Goal: Find specific page/section: Find specific page/section

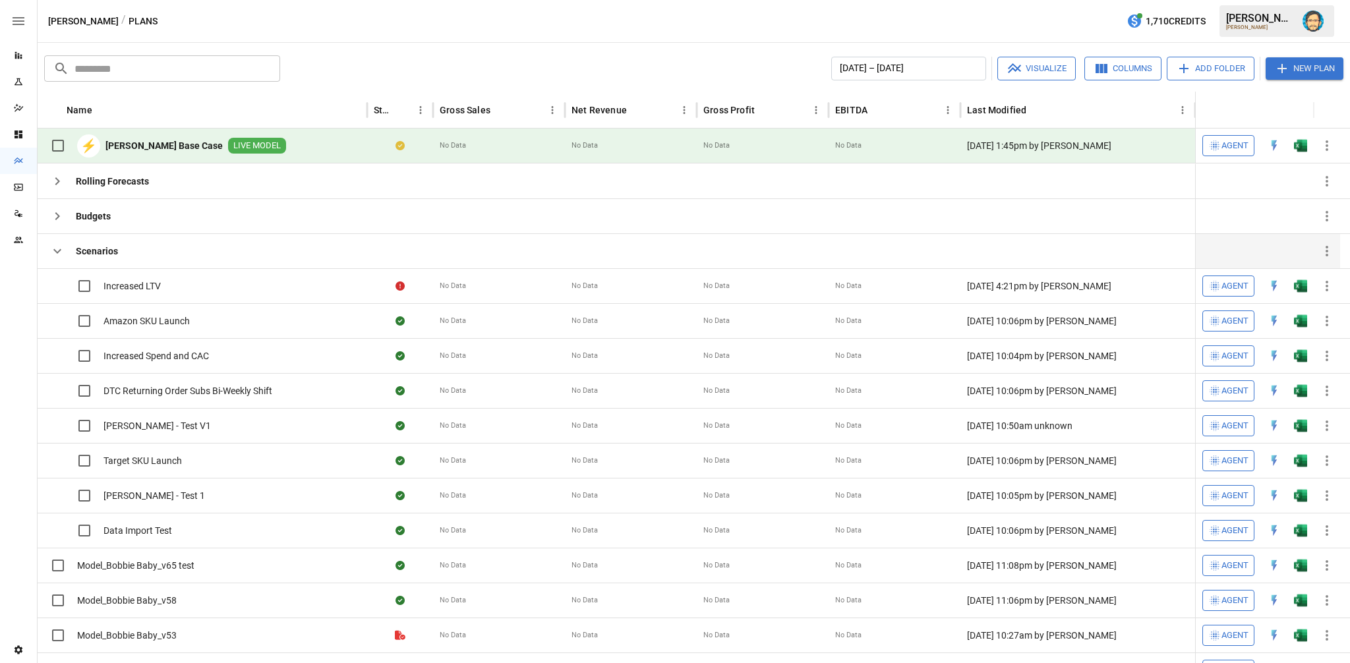
click at [56, 249] on icon "button" at bounding box center [57, 251] width 16 height 16
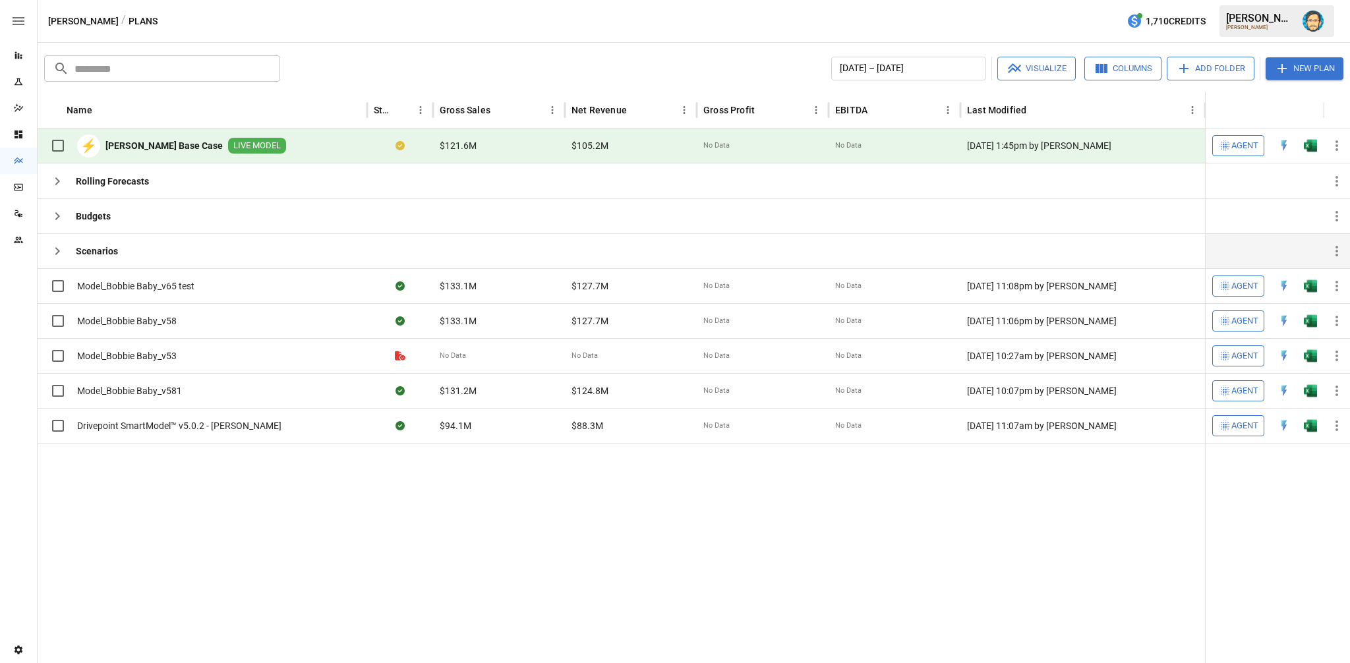
click at [55, 250] on icon "button" at bounding box center [57, 251] width 16 height 16
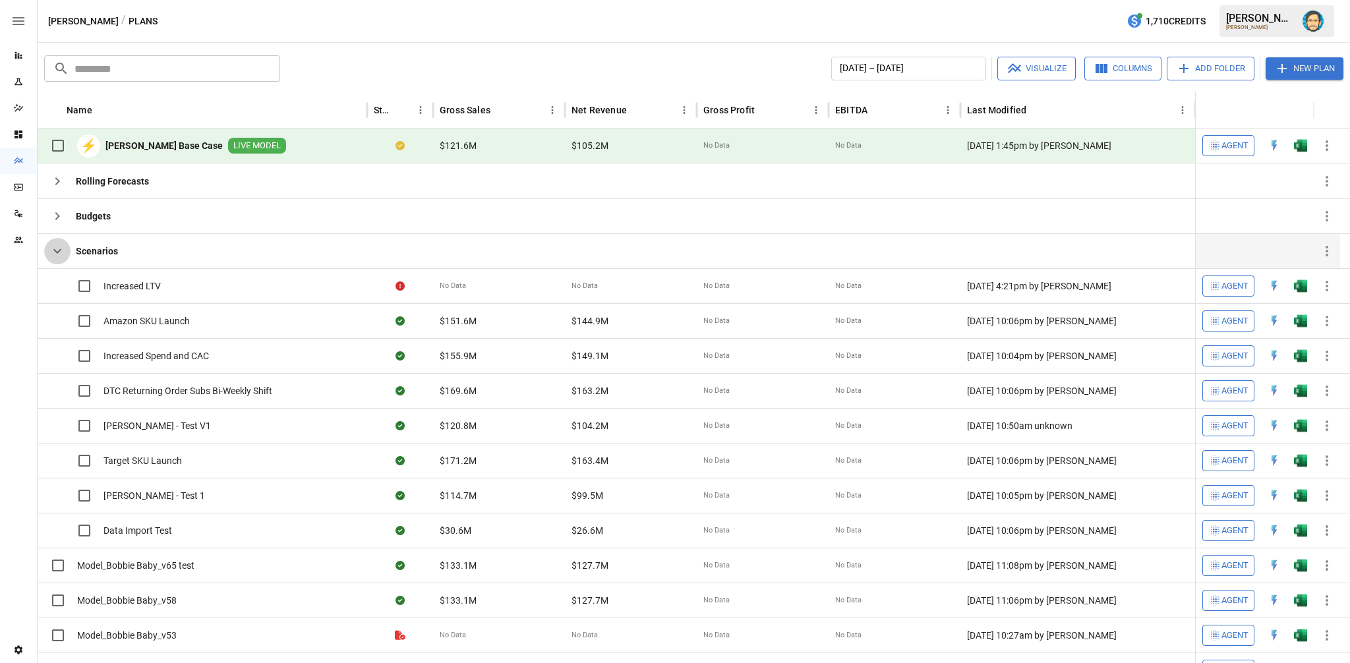
click at [55, 250] on icon "button" at bounding box center [57, 251] width 16 height 16
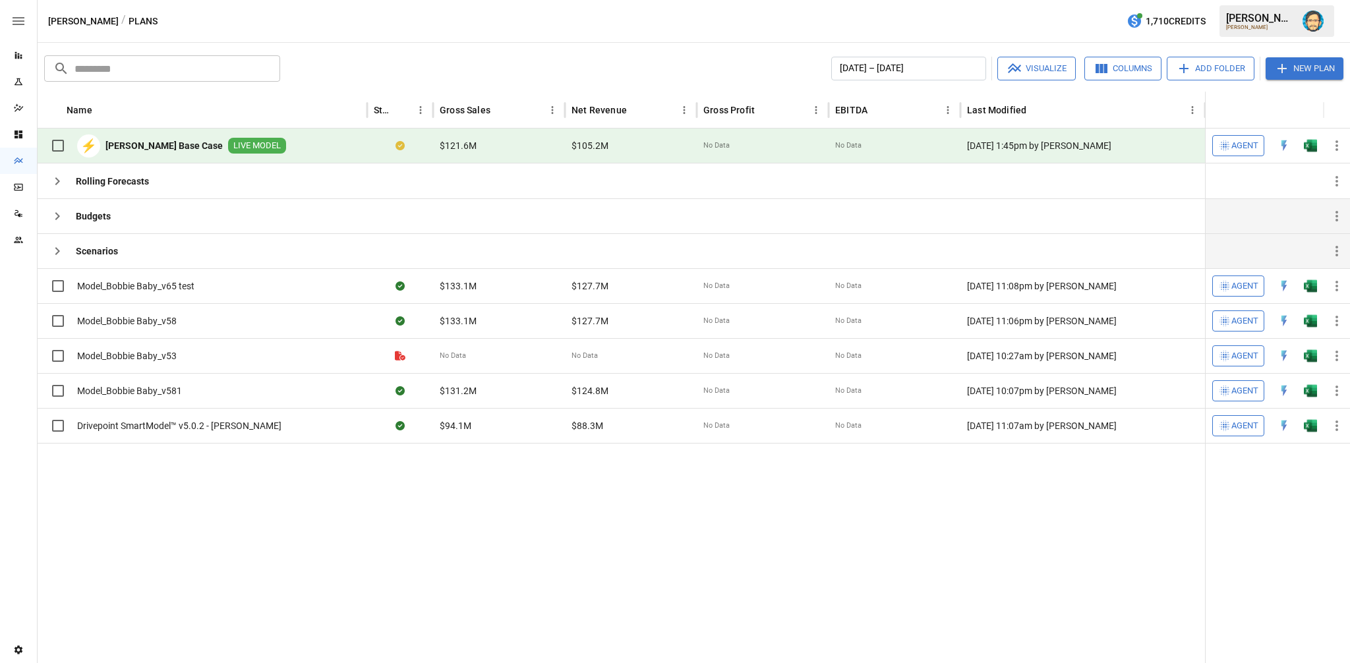
click at [57, 218] on icon "button" at bounding box center [57, 216] width 5 height 8
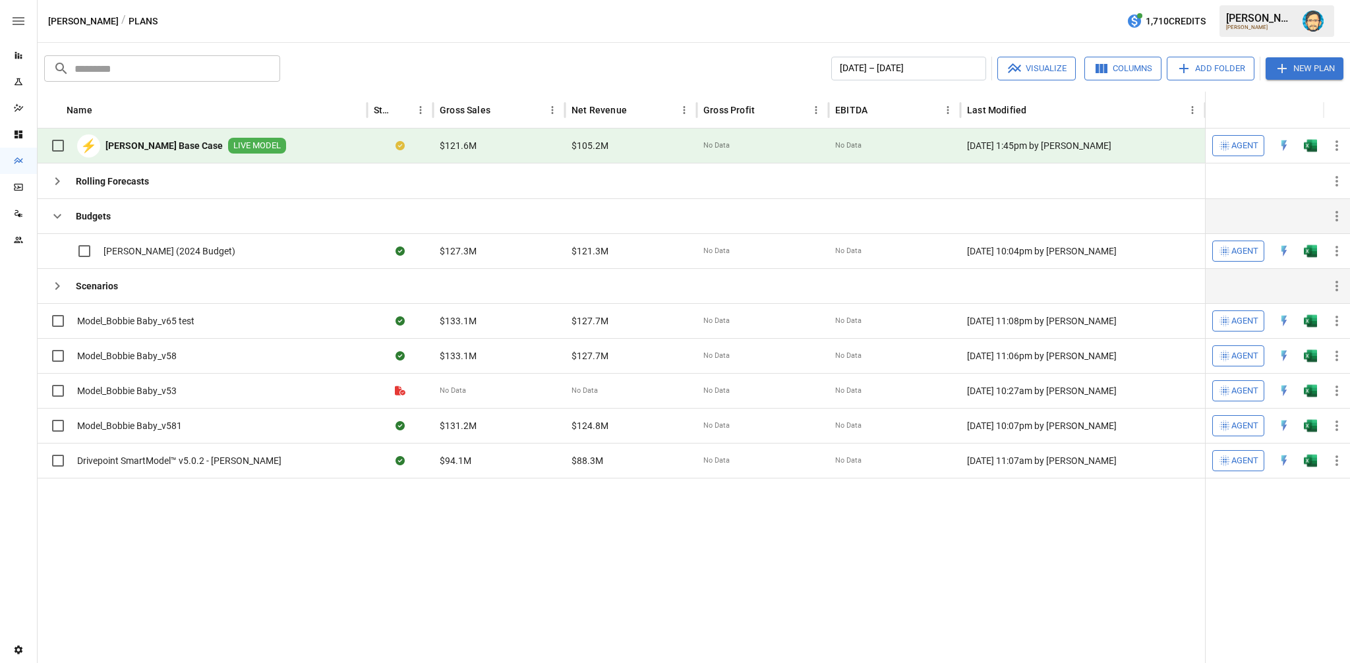
click at [57, 218] on icon "button" at bounding box center [57, 216] width 16 height 16
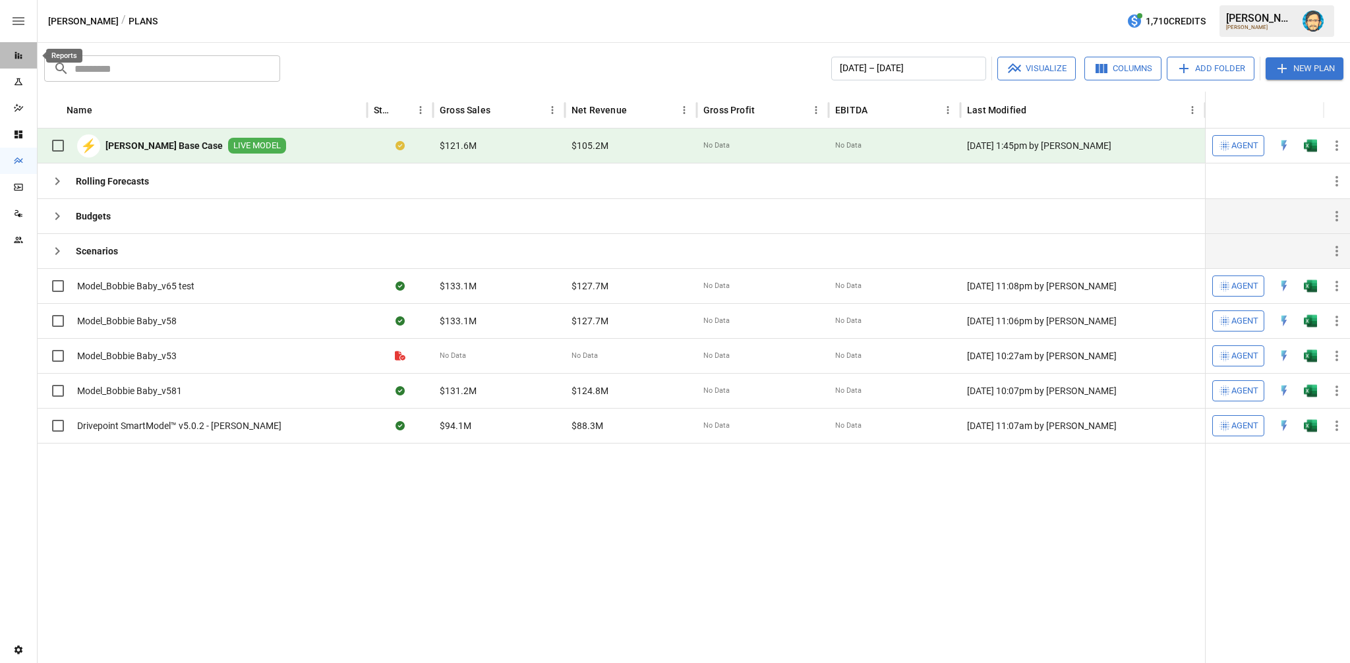
click at [24, 58] on div "Reports" at bounding box center [18, 55] width 37 height 11
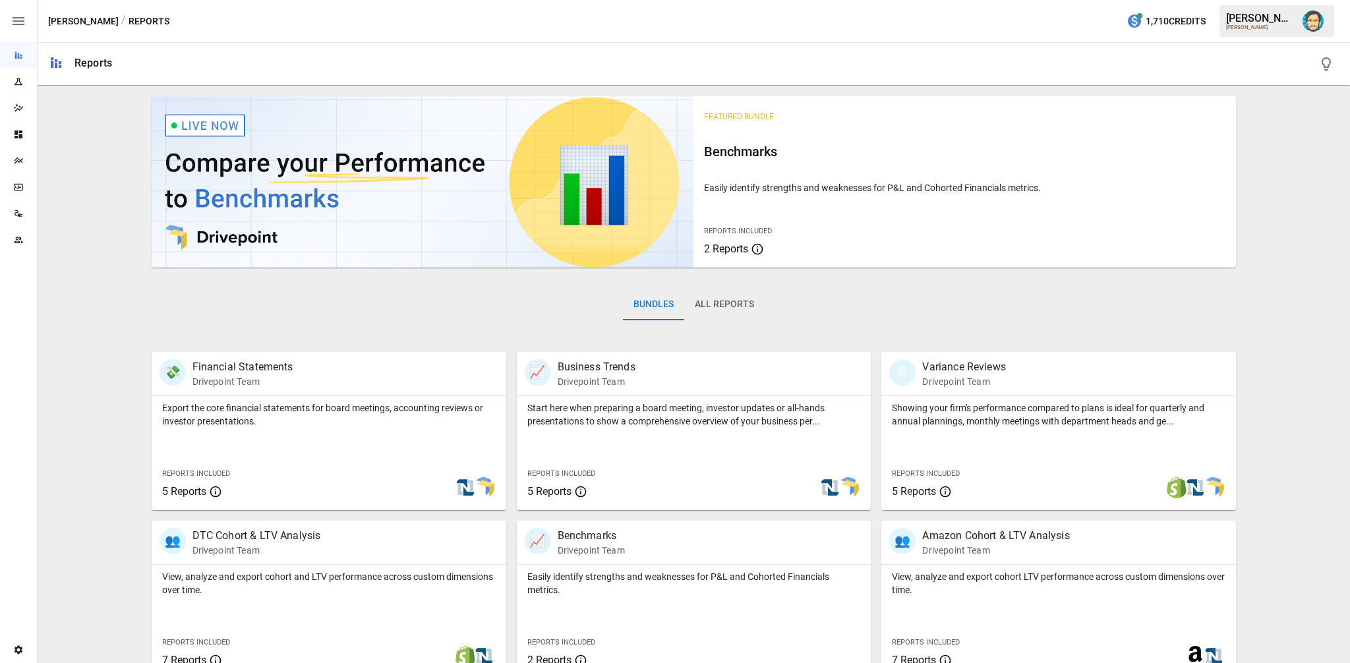
click at [20, 157] on icon "Plans" at bounding box center [18, 161] width 11 height 11
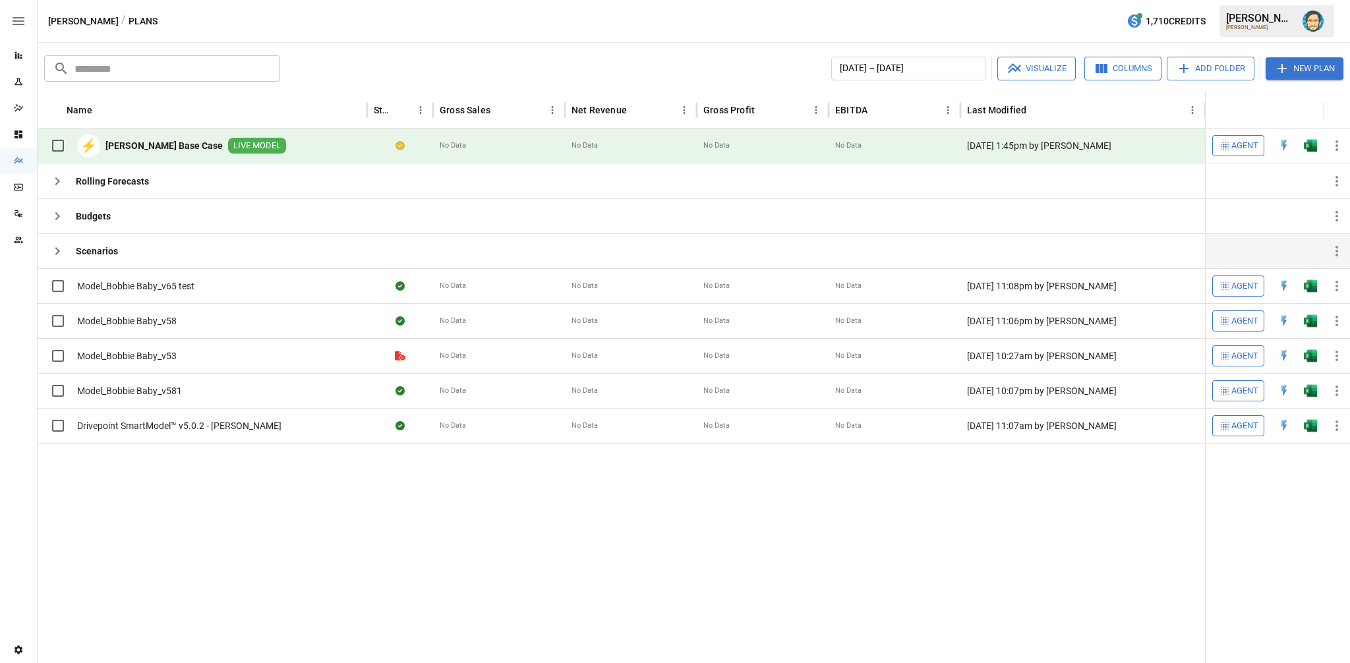
click at [57, 244] on icon "button" at bounding box center [57, 251] width 16 height 16
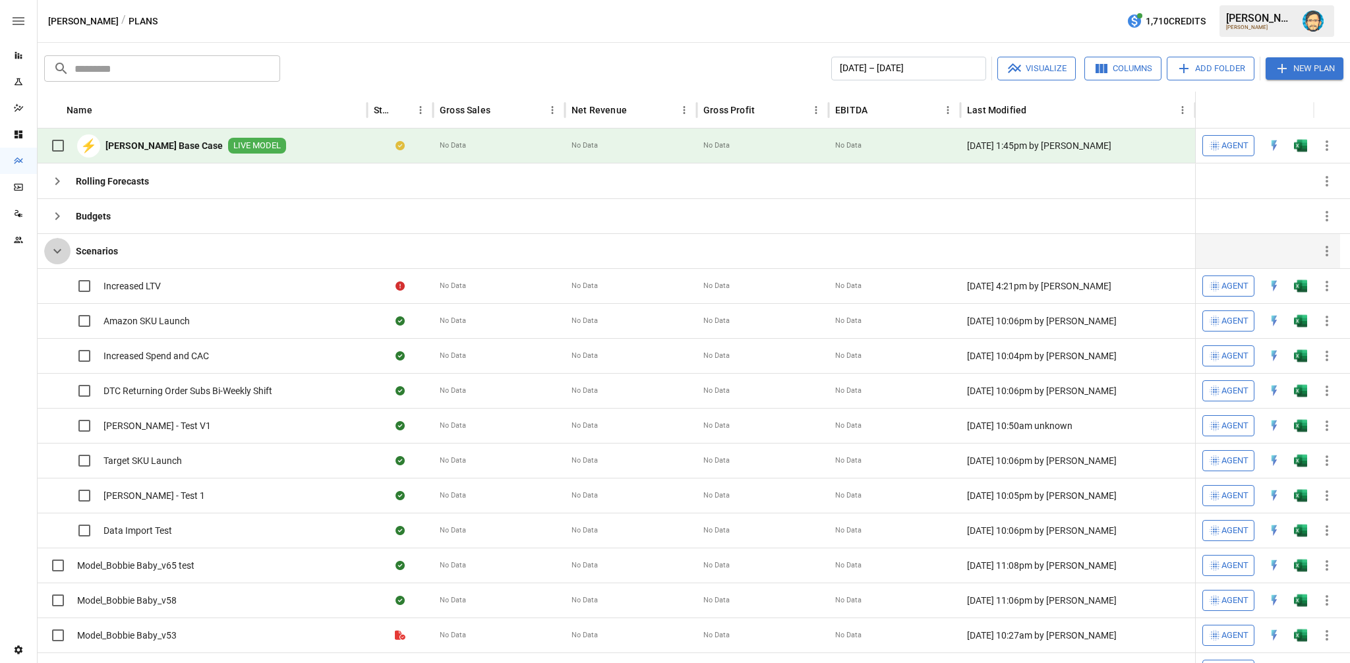
click at [57, 244] on icon "button" at bounding box center [57, 251] width 16 height 16
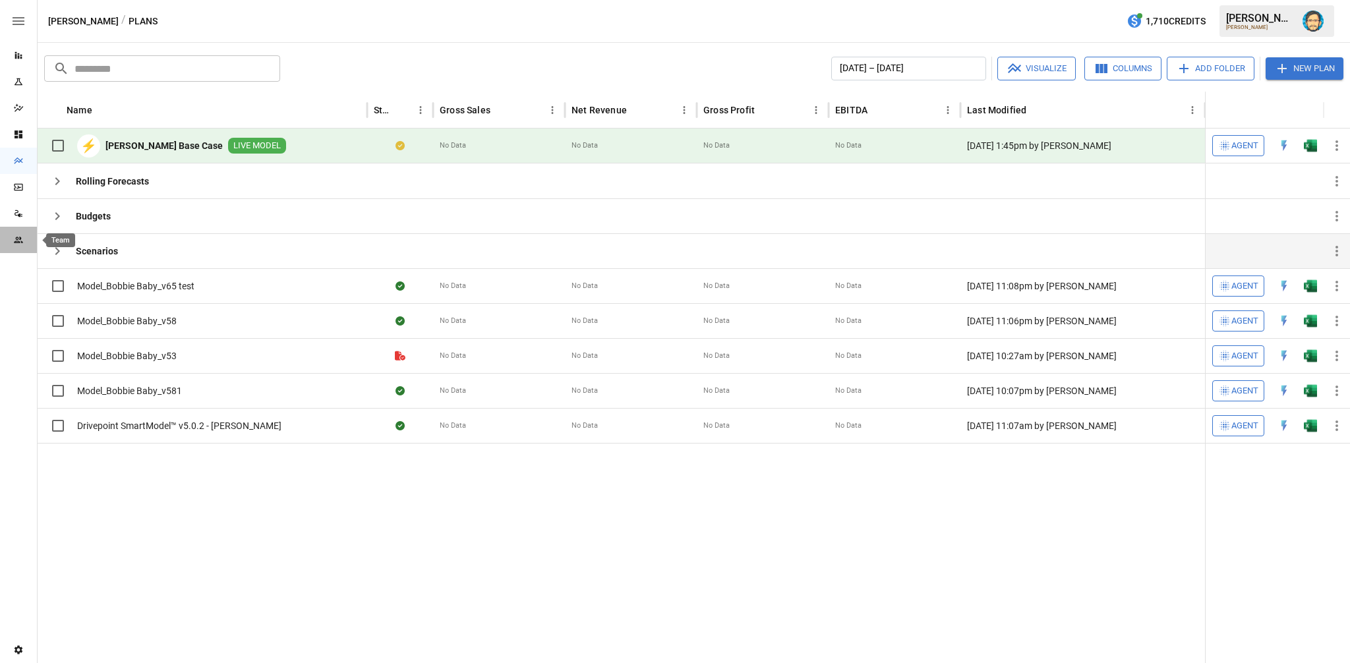
click at [18, 240] on icon "Team" at bounding box center [18, 240] width 11 height 11
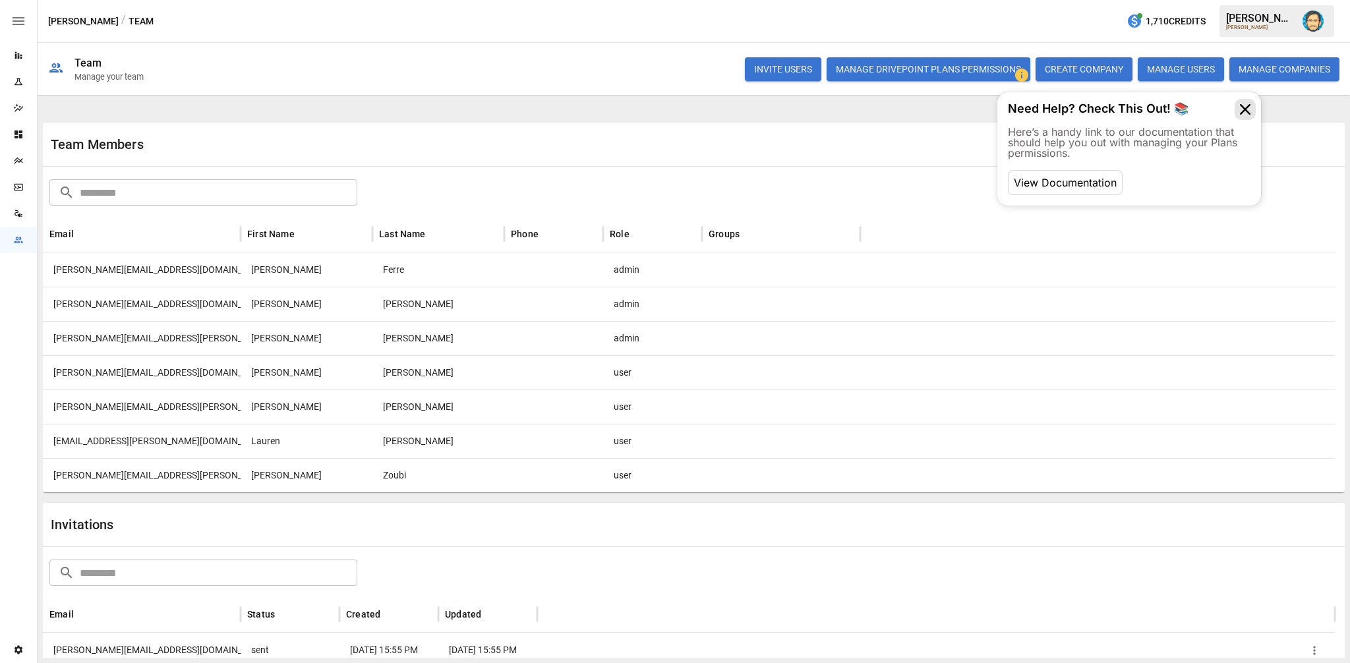
click at [1249, 105] on icon at bounding box center [1245, 109] width 21 height 21
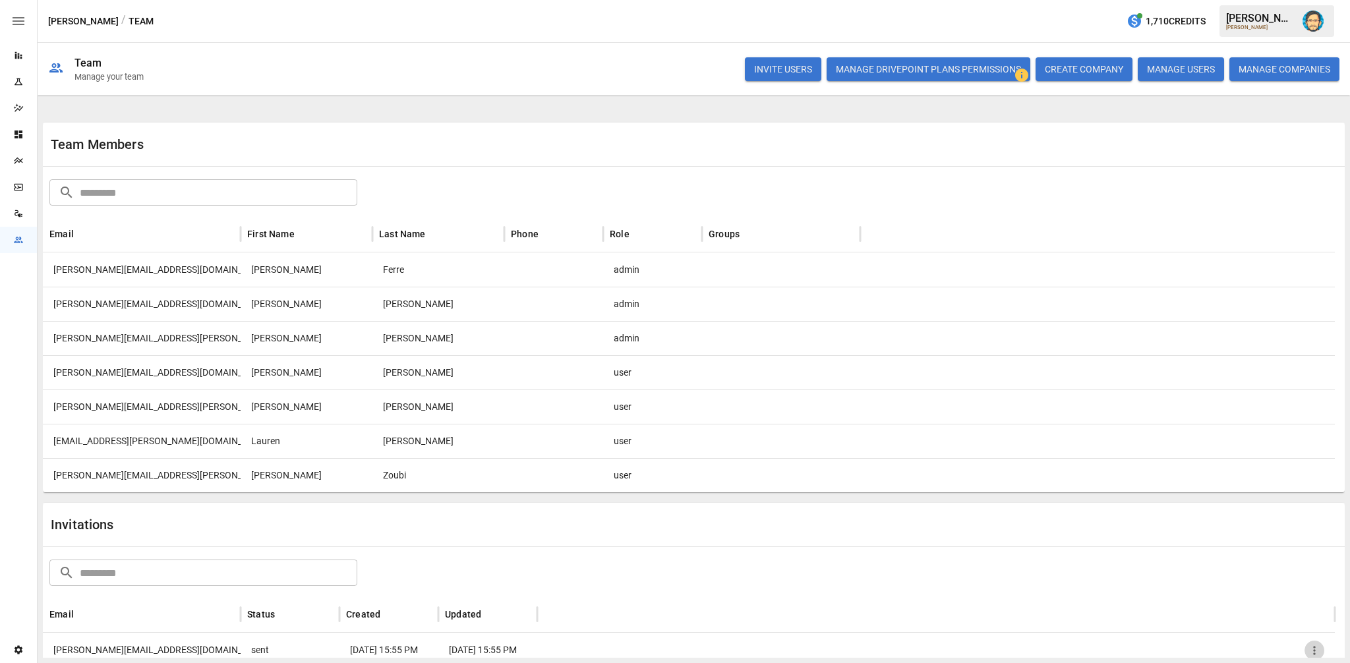
click at [1311, 647] on icon "button" at bounding box center [1314, 650] width 13 height 13
click at [1011, 516] on div at bounding box center [675, 331] width 1350 height 663
click at [16, 47] on div "Reports" at bounding box center [18, 55] width 37 height 26
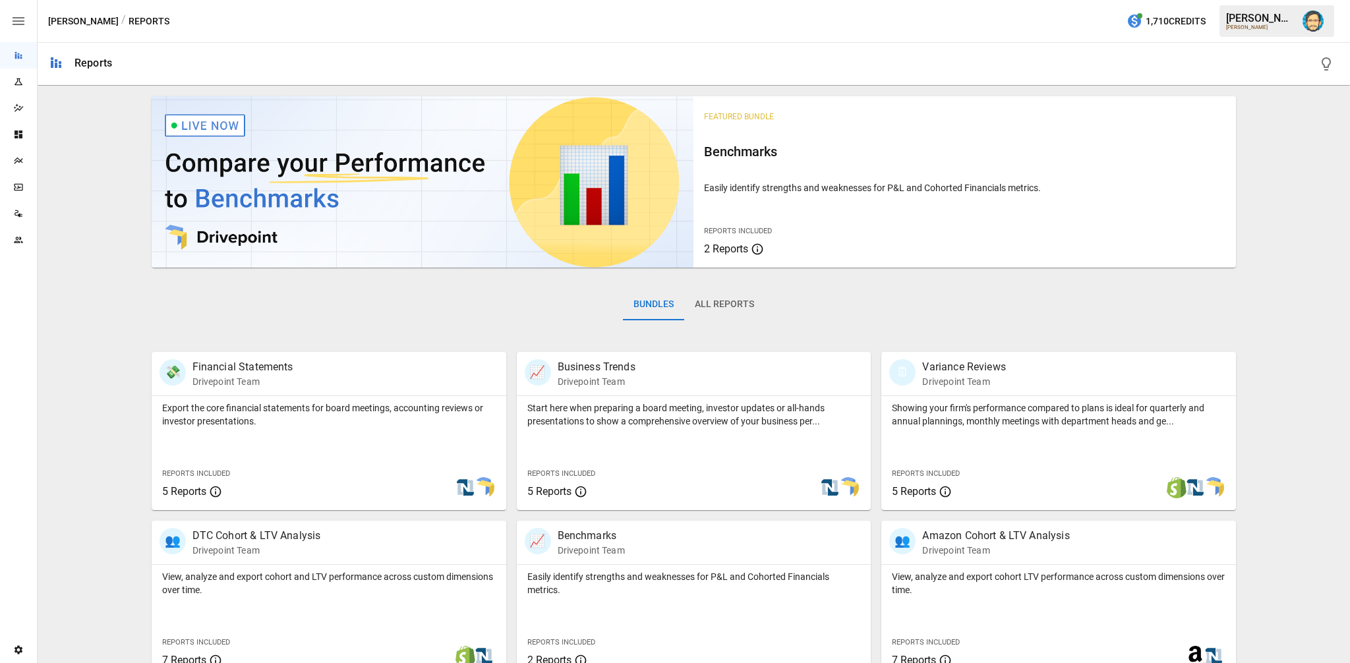
click at [100, 140] on div "Featured Bundle Benchmarks Easily identify strengths and weaknesses for P&L and…" at bounding box center [694, 469] width 1302 height 757
